Goal: Navigation & Orientation: Find specific page/section

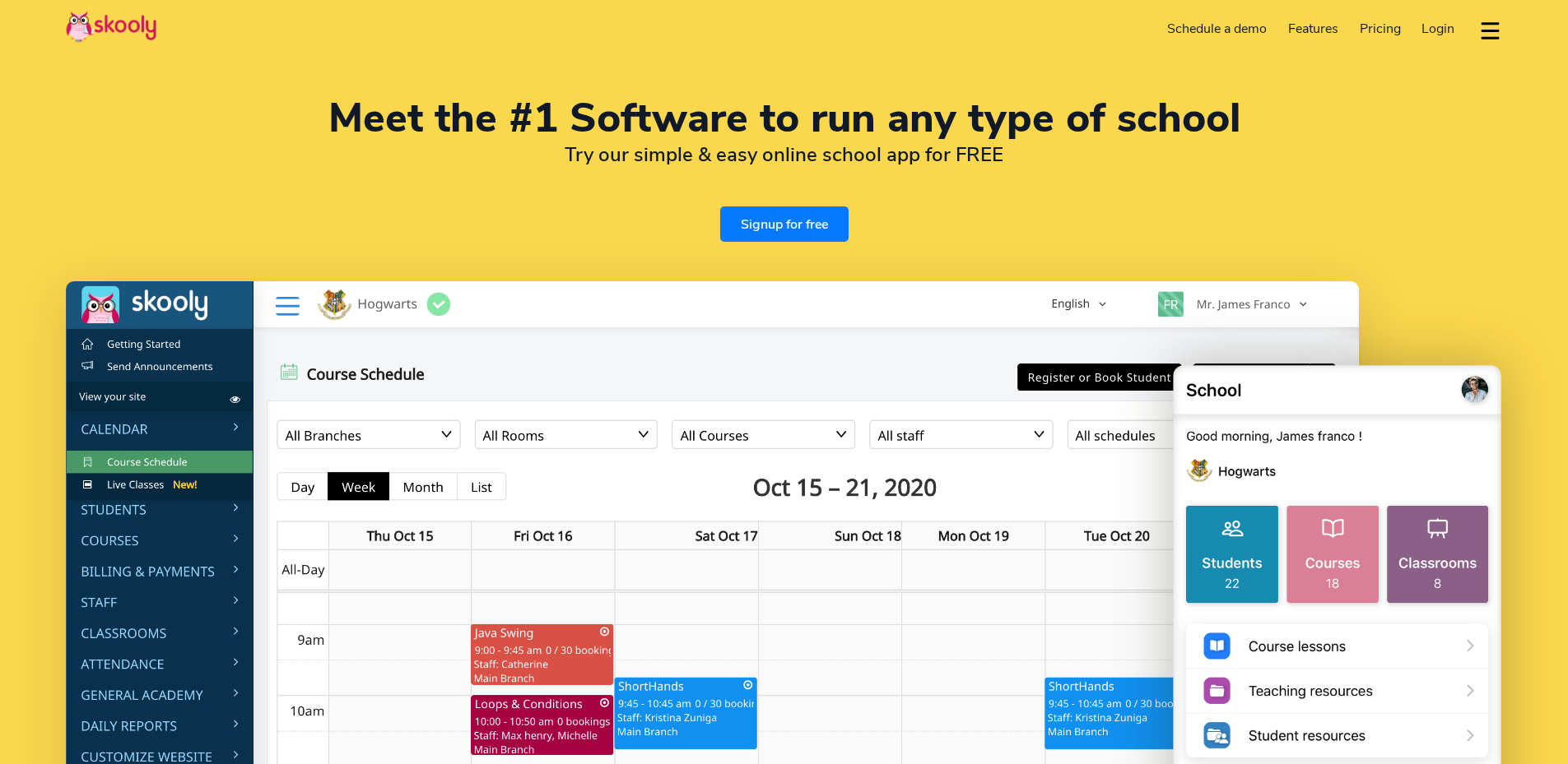
select select "en"
click at [109, 25] on img at bounding box center [111, 26] width 90 height 32
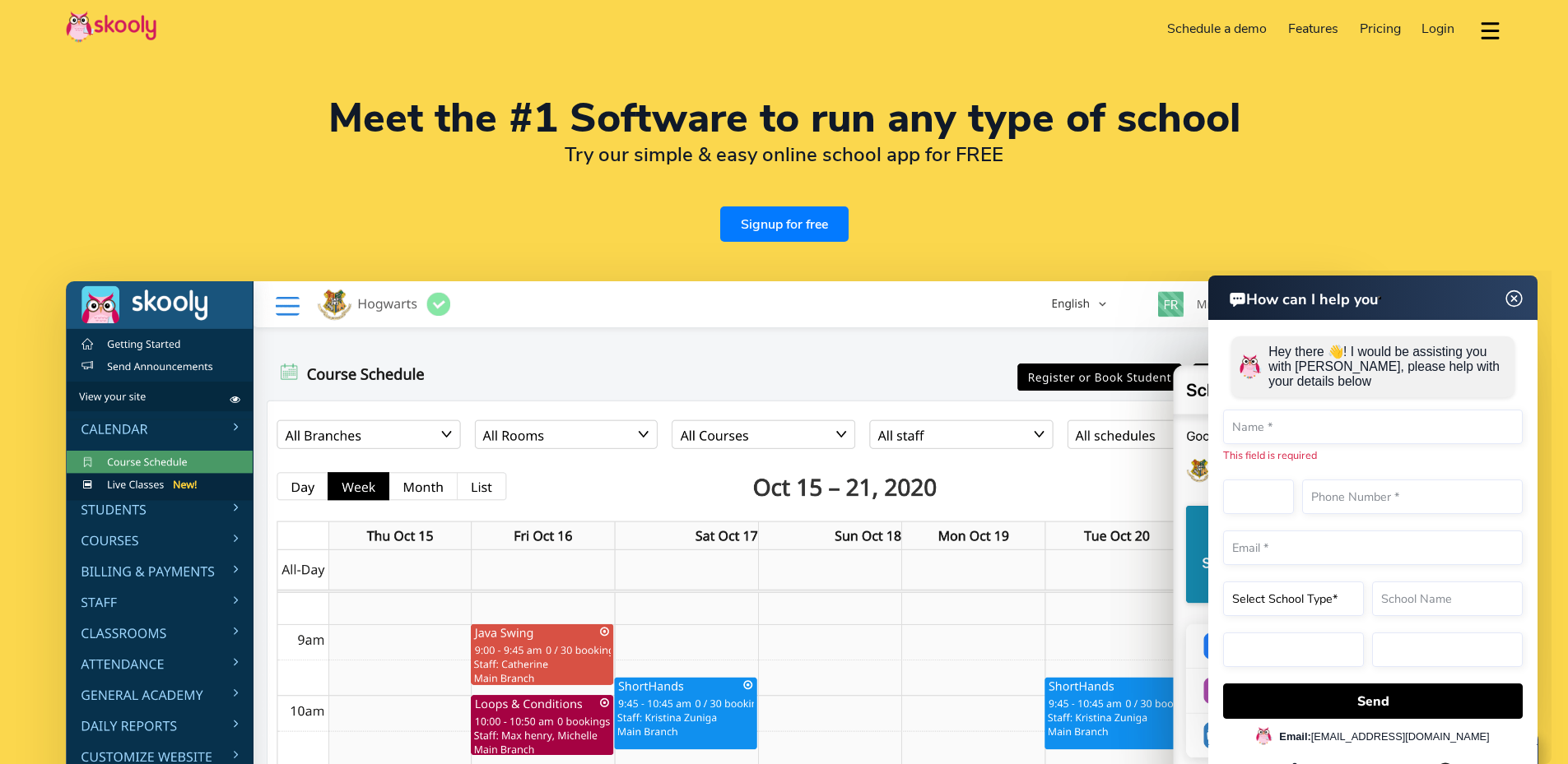
select select "1"
select select "[GEOGRAPHIC_DATA]"
select select "America/New_York"
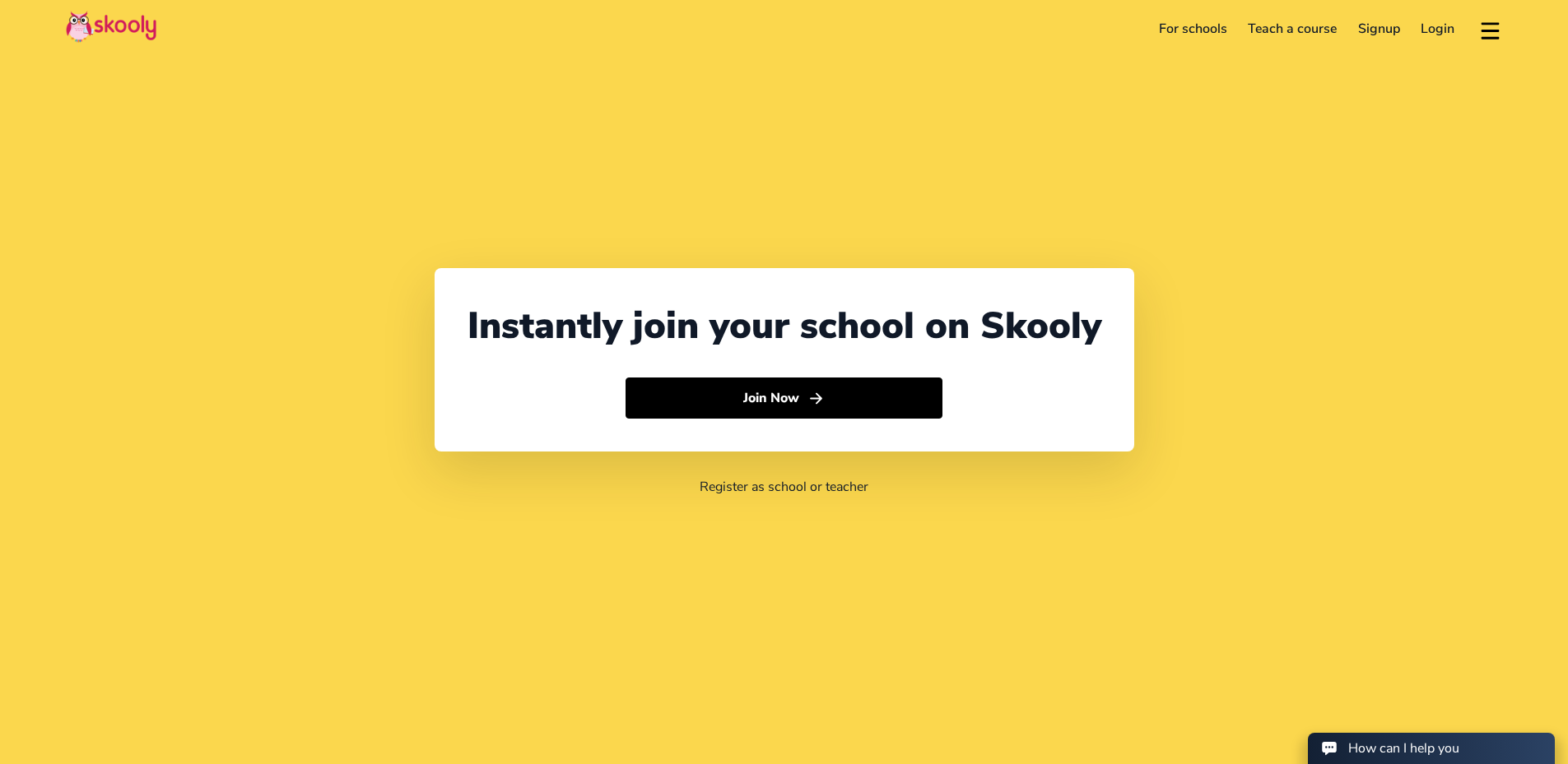
select select "1"
select select "[GEOGRAPHIC_DATA]"
select select "America/New_York"
click at [1186, 30] on link "For schools" at bounding box center [1192, 28] width 89 height 26
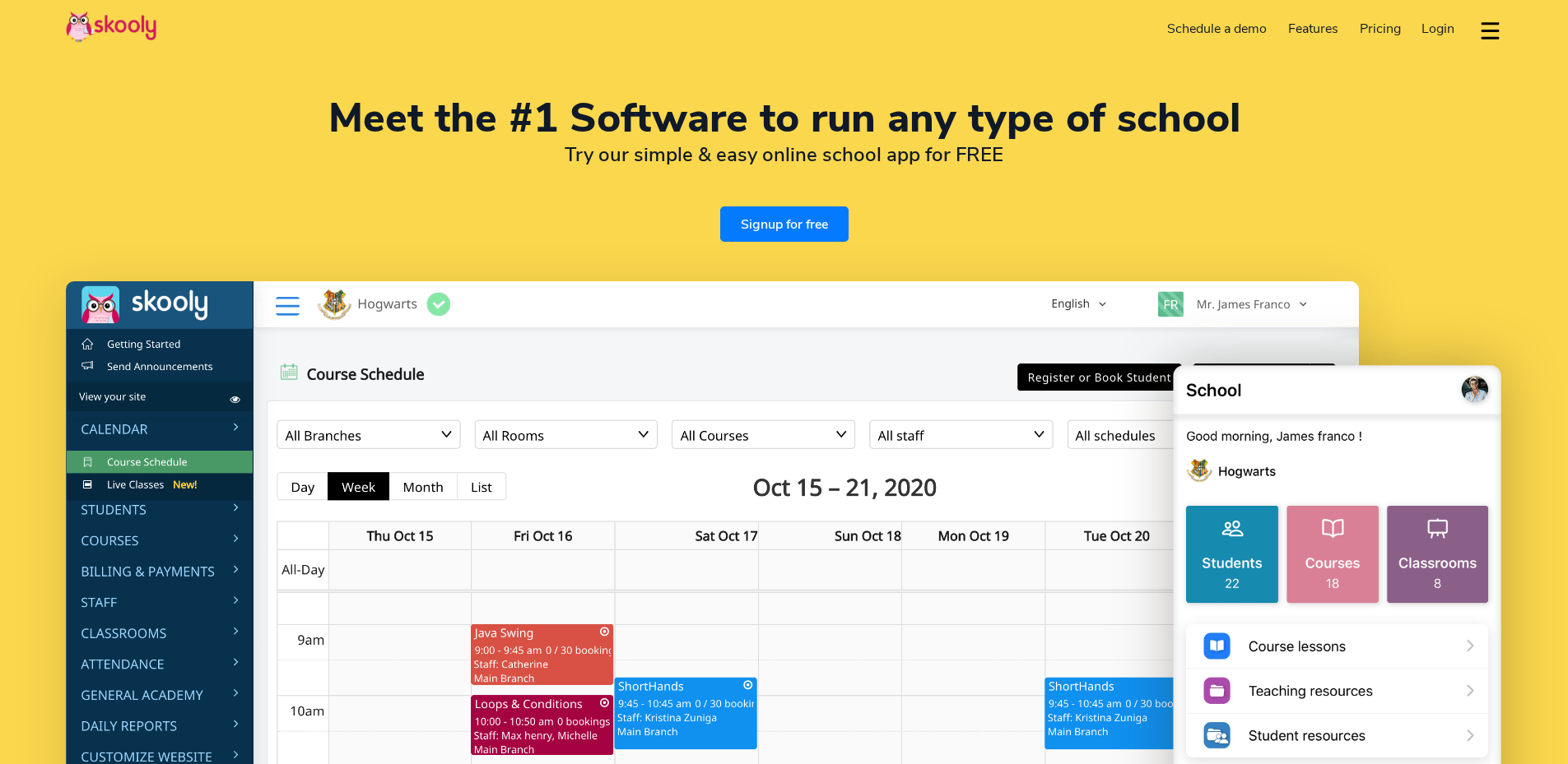
select select "en"
select select "1"
select select "[GEOGRAPHIC_DATA]"
select select "America/New_York"
